Goal: Information Seeking & Learning: Get advice/opinions

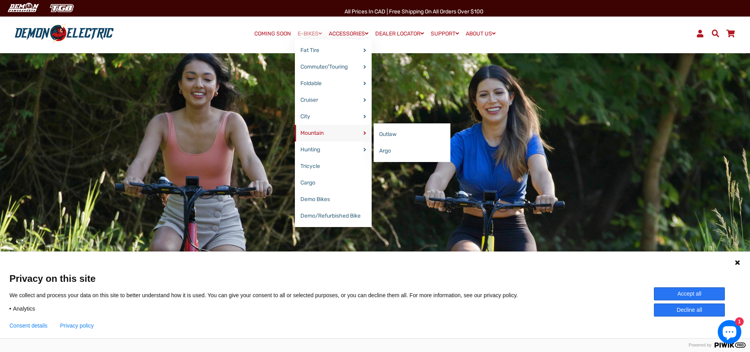
click at [318, 134] on link "Mountain" at bounding box center [333, 133] width 77 height 17
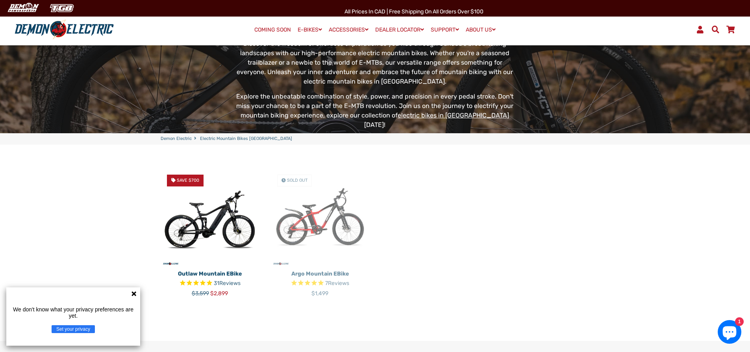
scroll to position [157, 0]
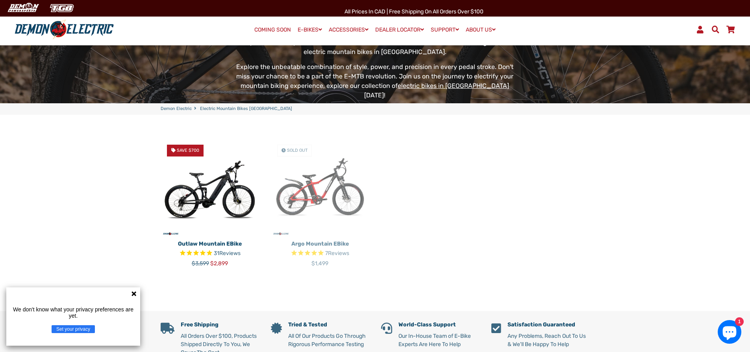
click at [221, 250] on span "Reviews" at bounding box center [229, 253] width 21 height 7
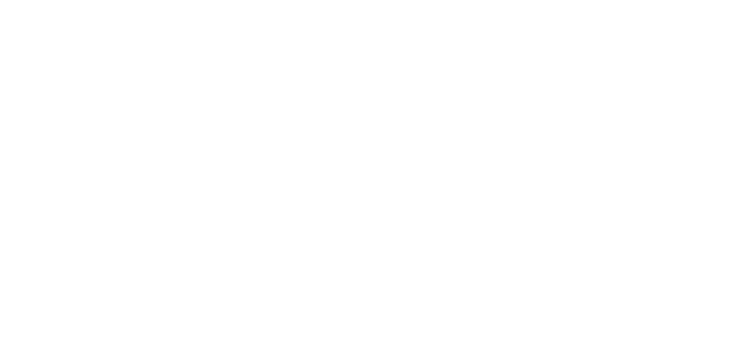
select select "******"
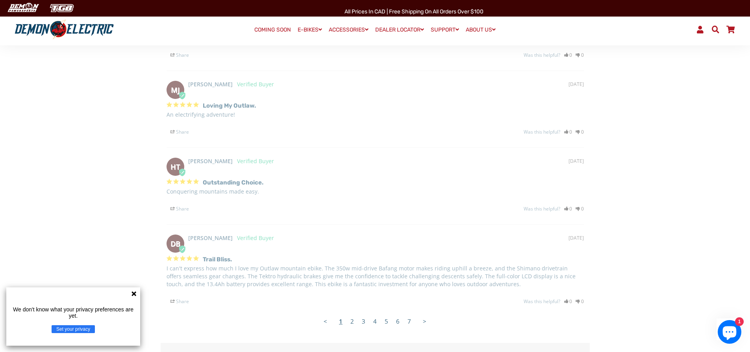
scroll to position [1496, 0]
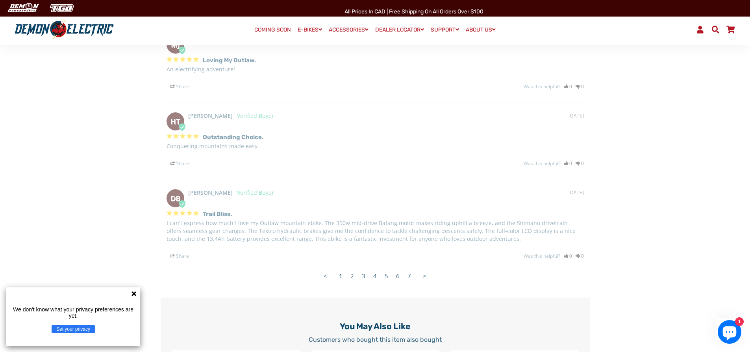
click at [353, 278] on link "2" at bounding box center [351, 276] width 11 height 16
click at [354, 278] on link "2" at bounding box center [351, 276] width 11 height 16
click at [353, 274] on link "2" at bounding box center [351, 276] width 11 height 16
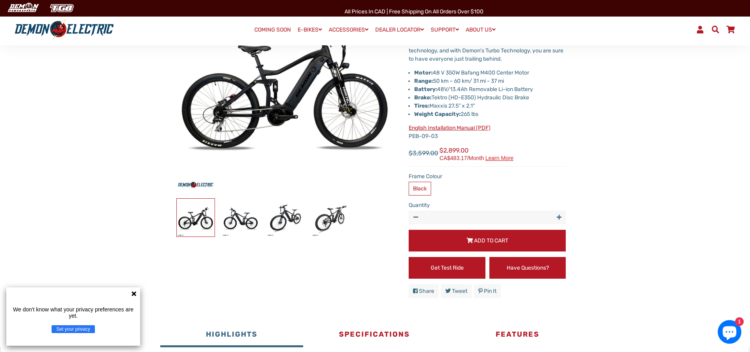
scroll to position [0, 0]
